Goal: Task Accomplishment & Management: Complete application form

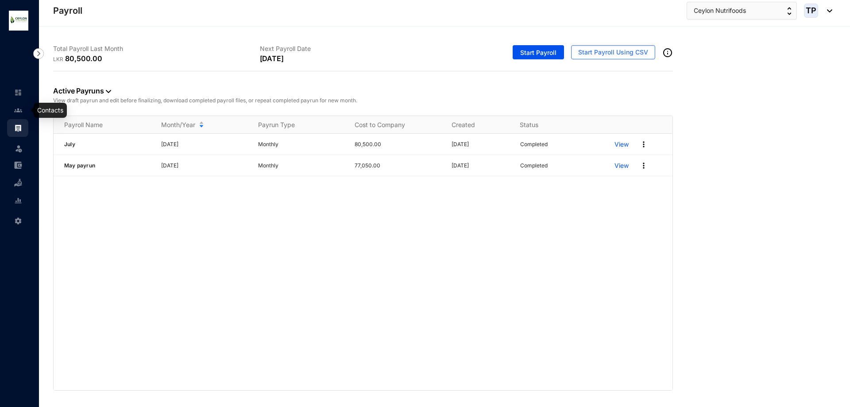
click at [14, 106] on link at bounding box center [25, 110] width 22 height 9
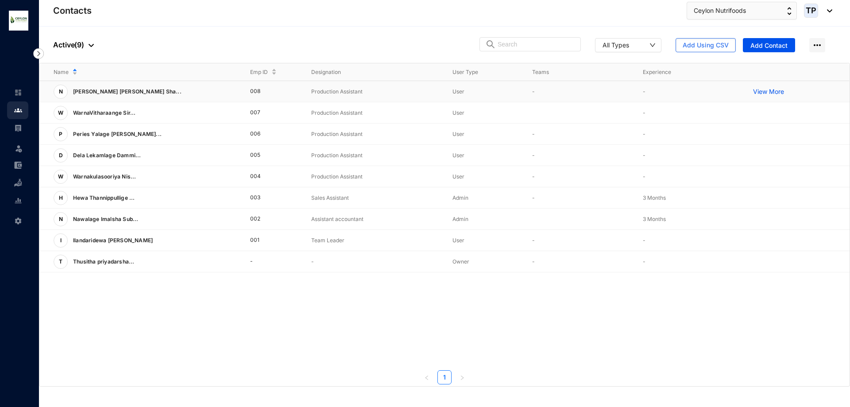
click at [761, 89] on p "View More" at bounding box center [770, 91] width 35 height 9
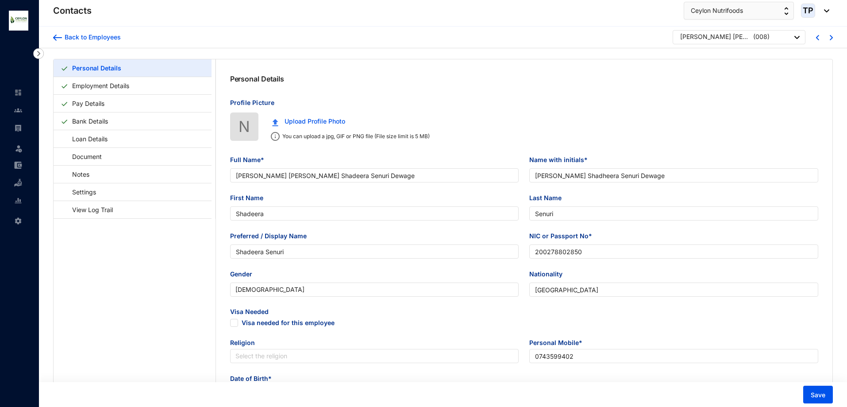
type input "[PERSON_NAME] [PERSON_NAME] Shadeera Senuri Dewage"
type input "[PERSON_NAME] Shadheera Senuri Dewage"
type input "Shadeera"
type input "Senuri"
type input "Shadeera Senuri"
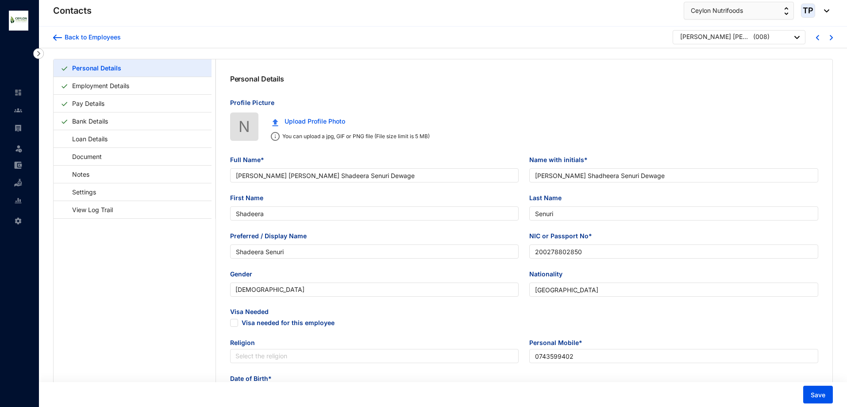
type input "200278802850"
type input "[GEOGRAPHIC_DATA]"
type input "0743599402"
type input "No,80 Medagoda,Naththandiya"
radio input "true"
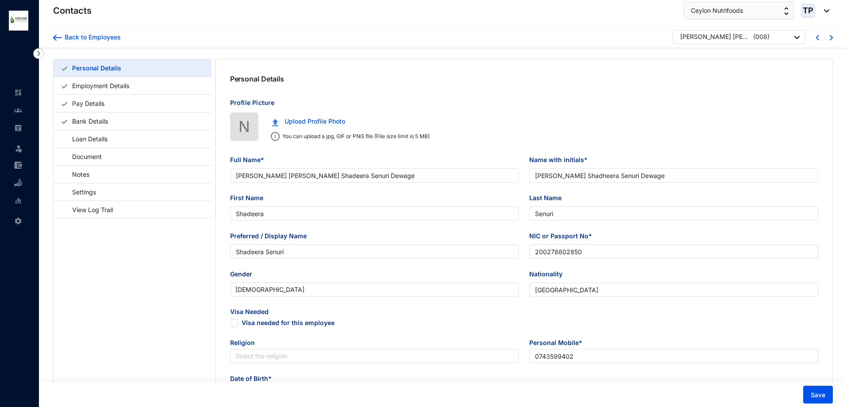
type input "[PERSON_NAME]"
type input "Husband"
type input "0760426311"
type input "[DATE]"
click at [828, 36] on div at bounding box center [823, 36] width 14 height 11
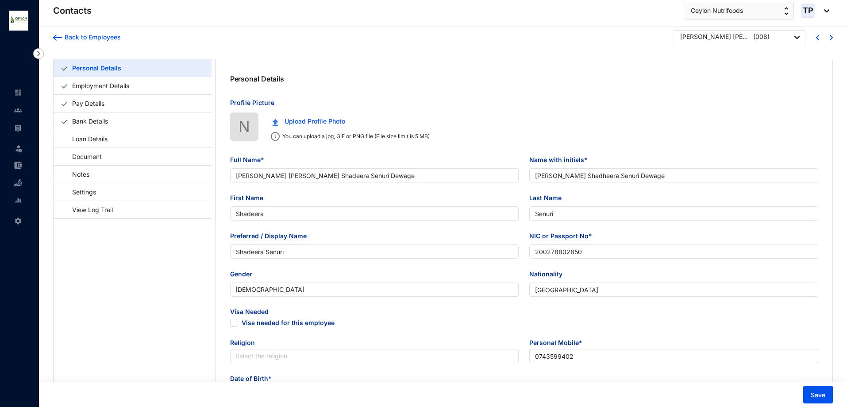
click at [829, 37] on div at bounding box center [823, 36] width 14 height 11
click at [832, 36] on img at bounding box center [831, 37] width 3 height 5
click at [831, 36] on img at bounding box center [831, 37] width 3 height 5
type input "WarnaVitharaange [PERSON_NAME]"
type input "W.[PERSON_NAME]"
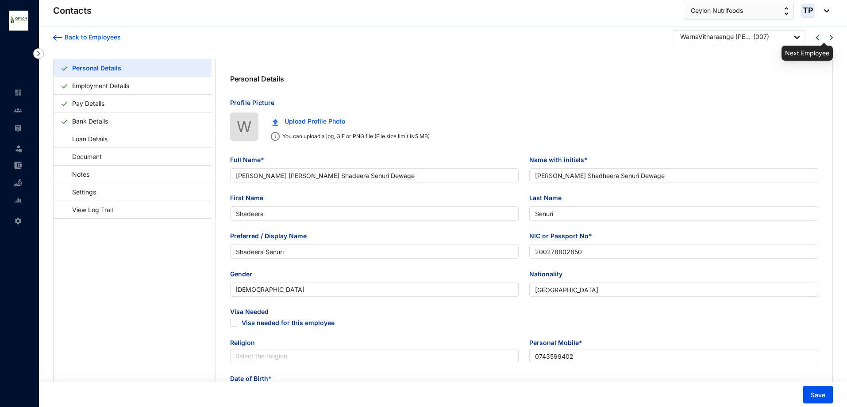
type input "Siromi"
type input "Siriyalatha"
type input "[PERSON_NAME]"
type input "197954804558"
type input "[GEOGRAPHIC_DATA]"
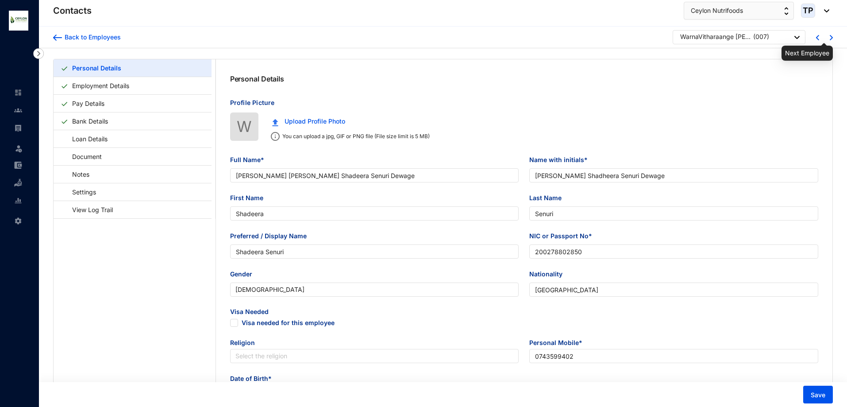
type input "0766560407"
type input "Kanjukkuliya,Mugunuwatana"
type input "Chanarathna"
type input "0763660407"
type input "[DATE]"
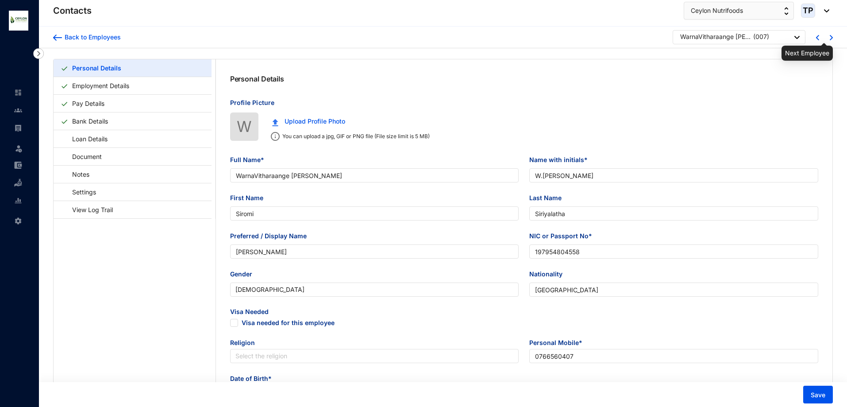
click at [832, 37] on img at bounding box center [831, 37] width 3 height 5
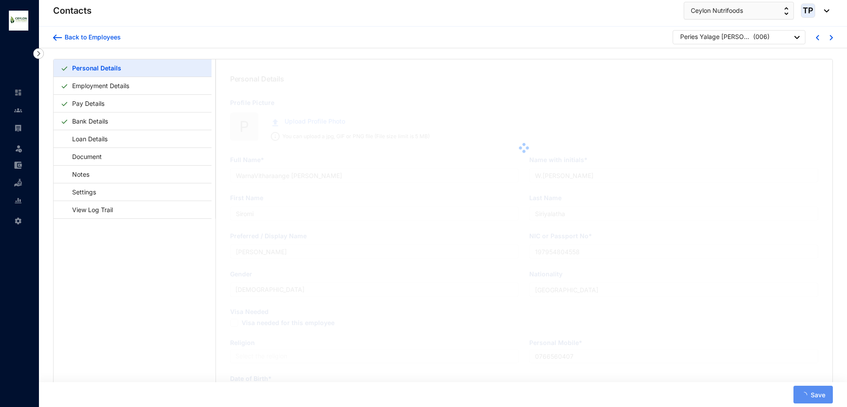
type input "Peries Yalage [PERSON_NAME] Chathurangi Peries"
type input "P.Y [PERSON_NAME] Chathurangi Peiris"
type input "[PERSON_NAME]"
type input "Chathurangi"
type input "[PERSON_NAME] Chathuraangi"
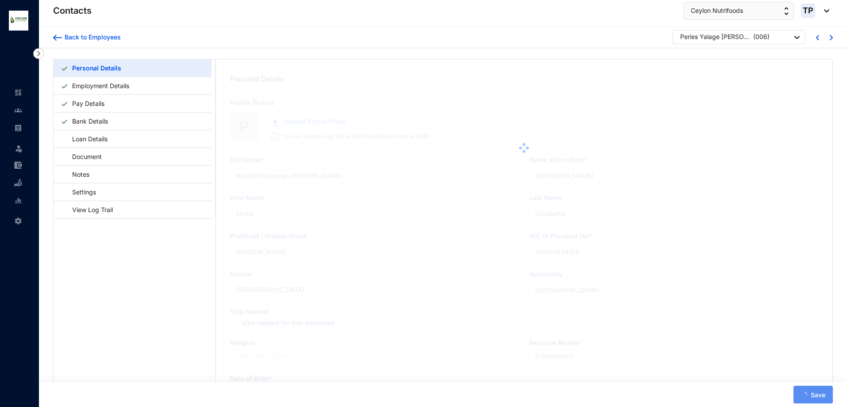
type input "865960433"
type input "07662601486"
type input "Horombugama,Dummalasooriya"
checkbox input "true"
type input "[PERSON_NAME]"
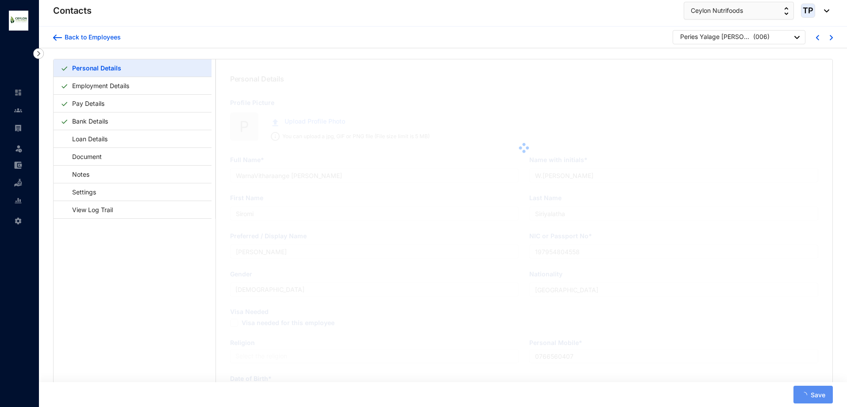
type input "0776565670"
type input "[DATE]"
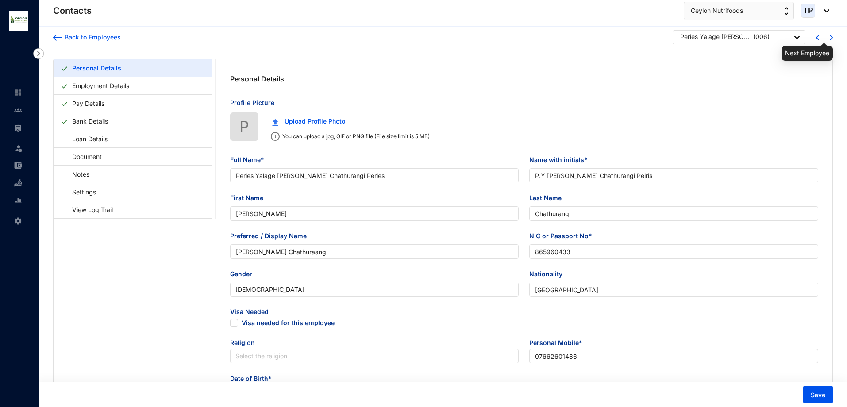
click at [830, 36] on img at bounding box center [831, 37] width 3 height 5
checkbox input "false"
type input "Dela Lekamlage [PERSON_NAME]"
type input "D.L.[PERSON_NAME]"
type input "Dammika"
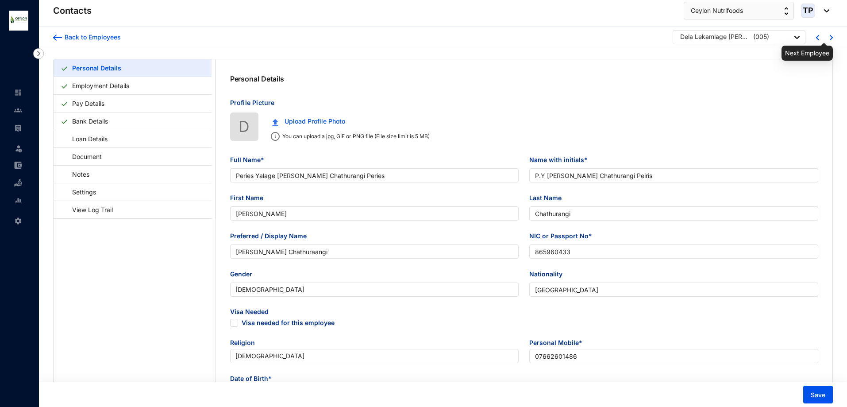
type input "[PERSON_NAME]"
type input "715190494v"
type input "0717292469"
type input "Aguluwa,Medagoda,Naththandiya"
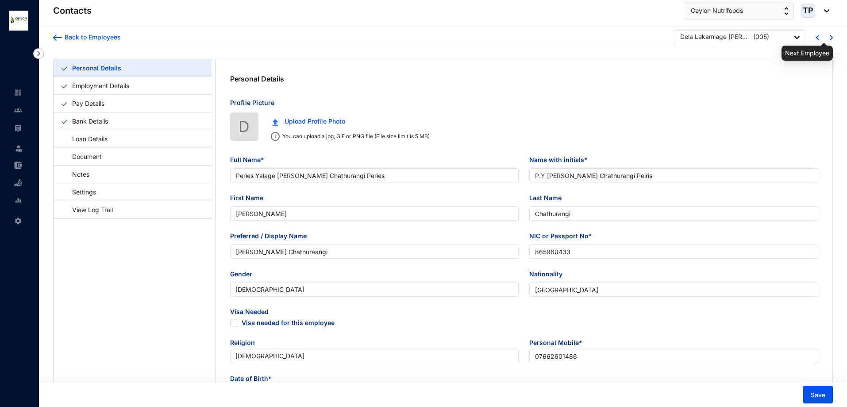
checkbox input "true"
type input "[PERSON_NAME]"
type input "Daughter"
type input "0723495822"
type input "[DATE]"
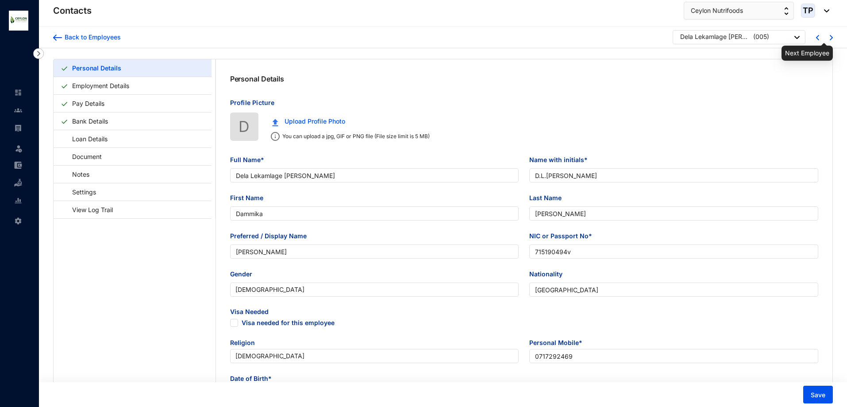
click at [831, 37] on img at bounding box center [831, 37] width 3 height 5
checkbox input "false"
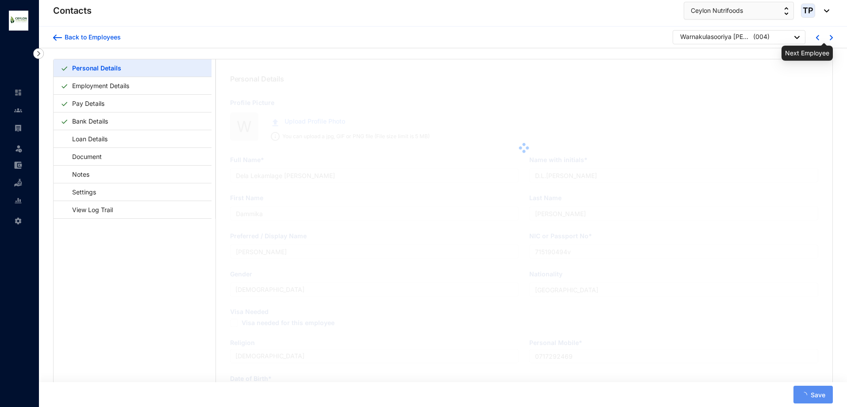
type input "Warnakulasooriya [PERSON_NAME]"
type input "W.[PERSON_NAME]"
type input "Nishara"
type input "Shavindi"
type input "[PERSON_NAME]"
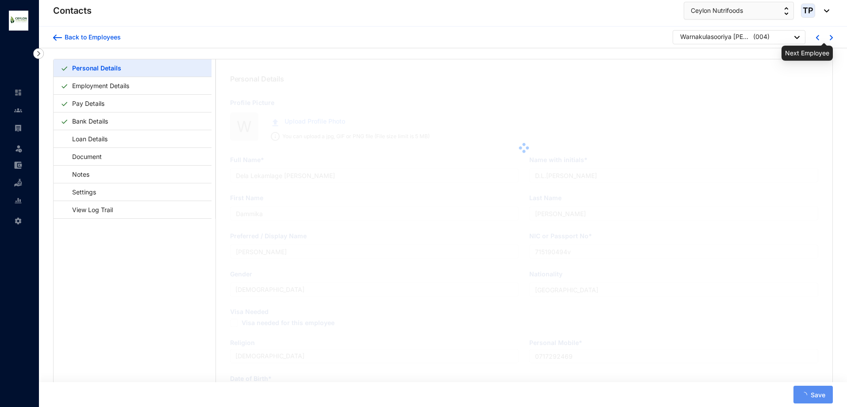
type input "916391145"
type input "0771381179"
type input "[GEOGRAPHIC_DATA]"
checkbox input "true"
radio input "false"
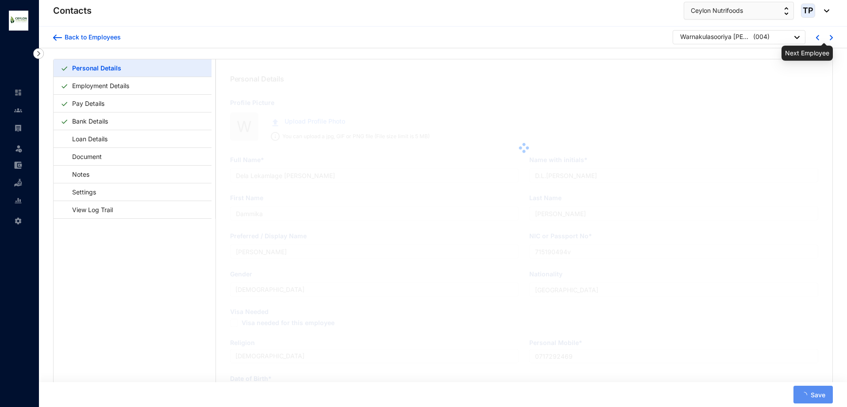
type input "M.V.S [PERSON_NAME]"
type input "Mother"
type input "0775802138"
type input "[DATE]"
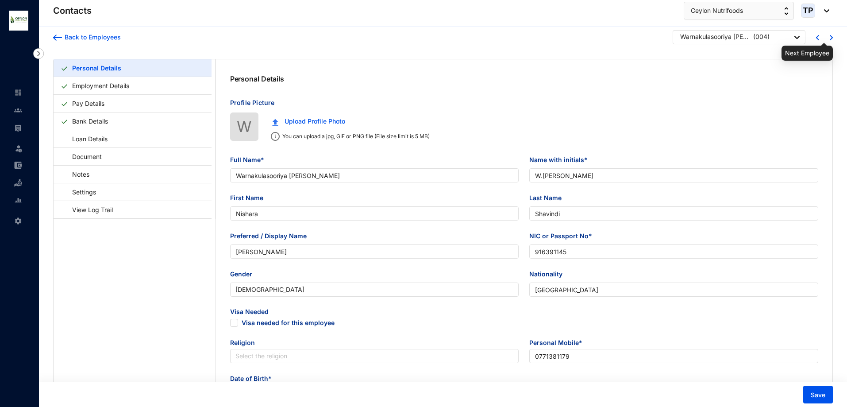
click at [831, 39] on img at bounding box center [831, 37] width 3 height 5
checkbox input "false"
type input "Hewa Thannippullige Tharushi Randula"
type input "H.W.Tharushi Randula"
type input "Tharushi"
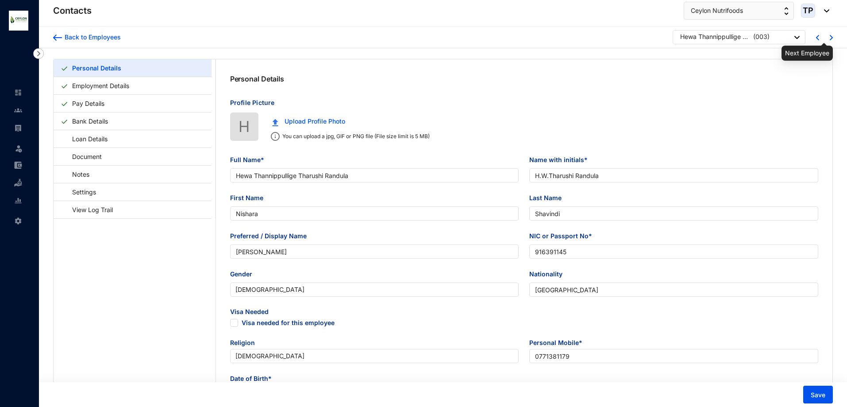
type input "Randula"
type input "Tharushi"
type input "200583603869"
type input "0715510856"
type input "[STREET_ADDRESS]"
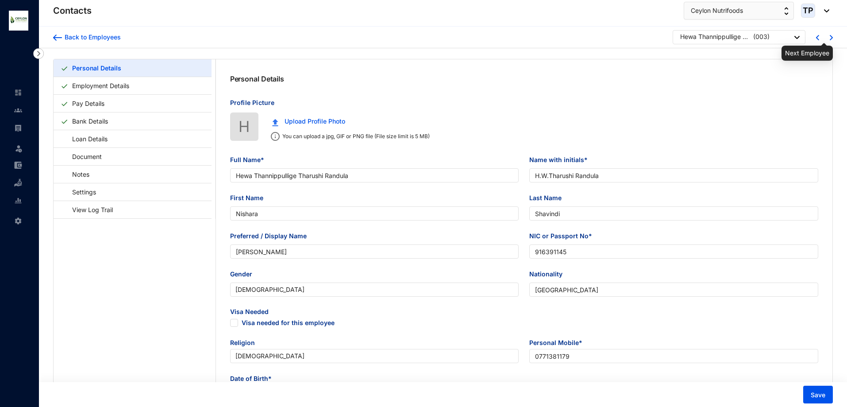
checkbox input "true"
radio input "true"
type input "[DATE]"
